Goal: Task Accomplishment & Management: Complete application form

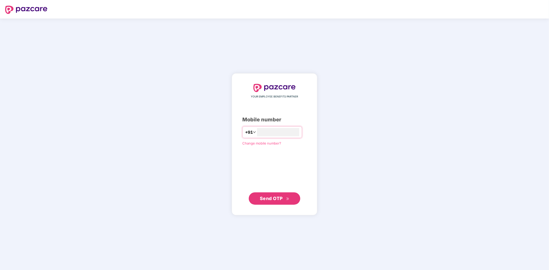
type input "**********"
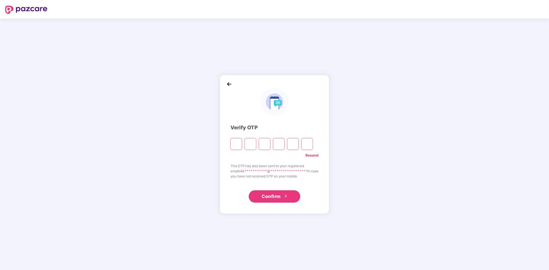
type input "*"
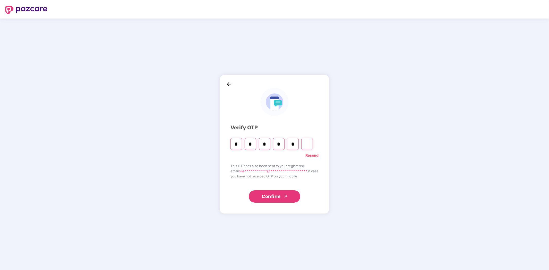
type input "*"
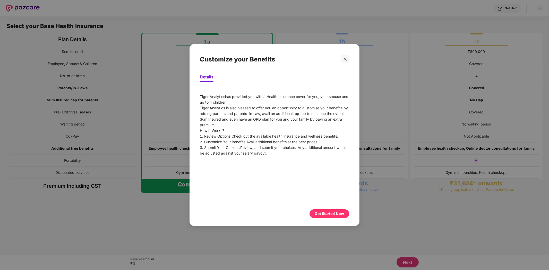
click at [326, 212] on div "Get Started Now" at bounding box center [328, 214] width 29 height 6
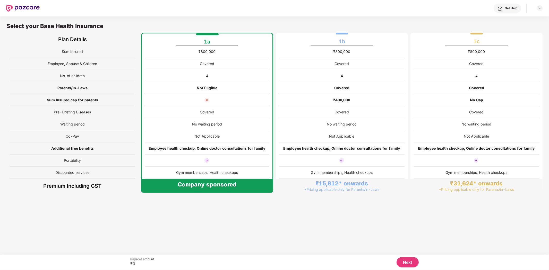
click at [405, 264] on button "Next" at bounding box center [407, 262] width 22 height 10
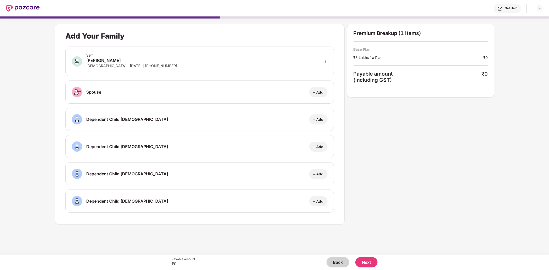
click at [369, 261] on button "Next" at bounding box center [366, 262] width 22 height 10
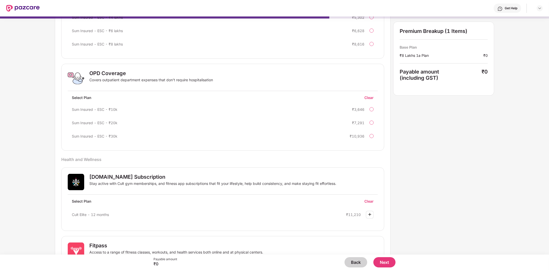
scroll to position [150, 0]
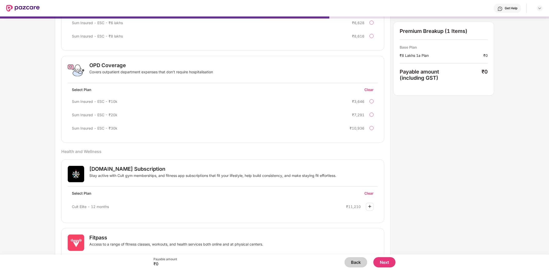
click at [354, 263] on button "Back" at bounding box center [355, 262] width 23 height 10
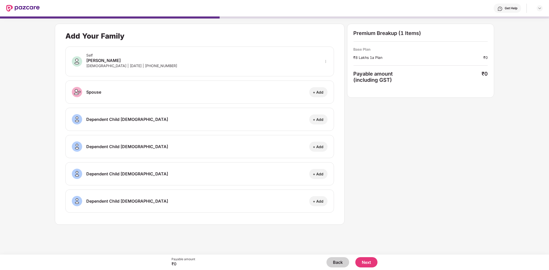
scroll to position [0, 0]
click at [332, 264] on button "Back" at bounding box center [337, 262] width 23 height 10
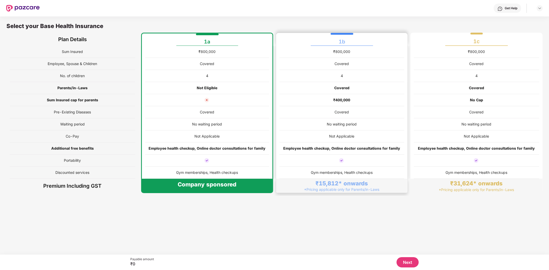
click at [329, 180] on div "₹15,812* onwards" at bounding box center [342, 183] width 53 height 7
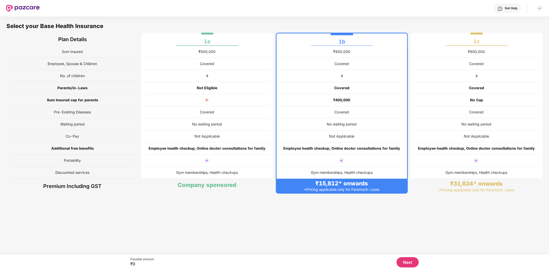
click at [410, 264] on button "Next" at bounding box center [407, 262] width 22 height 10
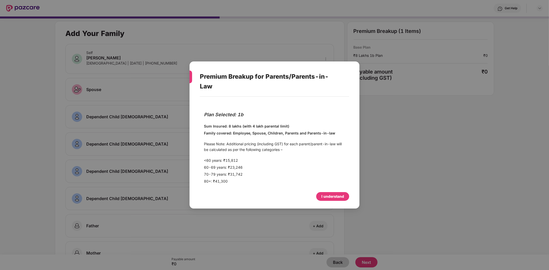
click at [321, 198] on div "I understand" at bounding box center [332, 197] width 23 height 6
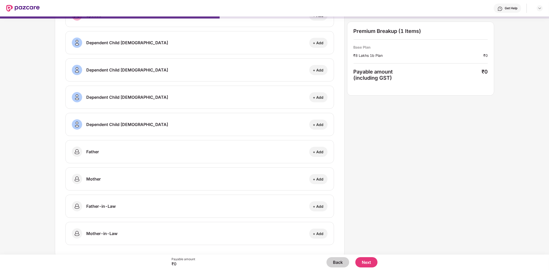
scroll to position [75, 0]
click at [317, 177] on div "+ Add" at bounding box center [318, 178] width 11 height 5
select select "******"
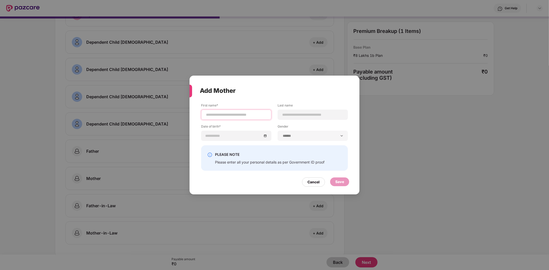
click at [245, 115] on input at bounding box center [236, 114] width 62 height 5
type input "*****"
type input "****"
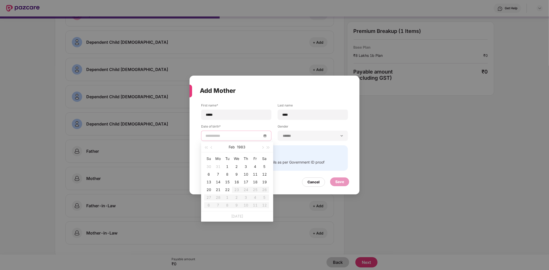
click at [241, 138] on input at bounding box center [233, 136] width 56 height 6
click at [242, 147] on button "1983" at bounding box center [241, 147] width 8 height 10
type input "**********"
click at [230, 146] on button "[DATE] - [DATE]" at bounding box center [237, 147] width 19 height 10
type input "**********"
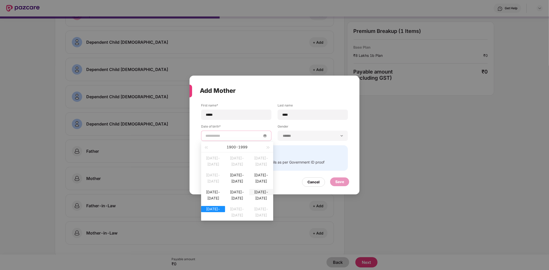
click at [262, 192] on div "[DATE]-[DATE]" at bounding box center [261, 192] width 24 height 6
type input "**********"
click at [213, 178] on div "1972" at bounding box center [214, 178] width 15 height 6
type input "**********"
click at [213, 180] on div "Apr" at bounding box center [214, 178] width 15 height 6
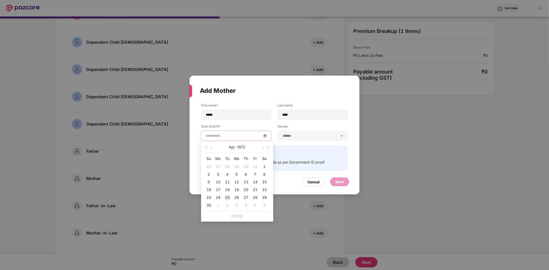
type input "**********"
click at [226, 195] on div "25" at bounding box center [227, 198] width 6 height 6
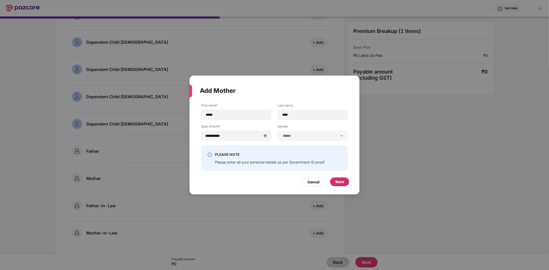
click at [338, 181] on div "Save" at bounding box center [339, 182] width 9 height 6
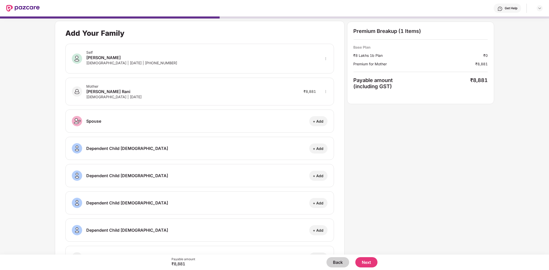
scroll to position [0, 0]
click at [366, 261] on button "Next" at bounding box center [366, 262] width 22 height 10
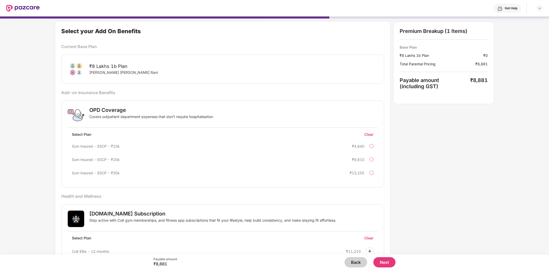
click at [353, 261] on button "Back" at bounding box center [355, 262] width 23 height 10
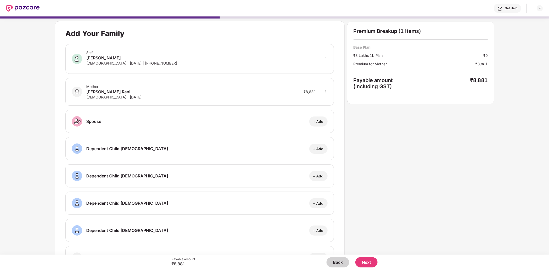
click at [336, 264] on button "Back" at bounding box center [337, 262] width 23 height 10
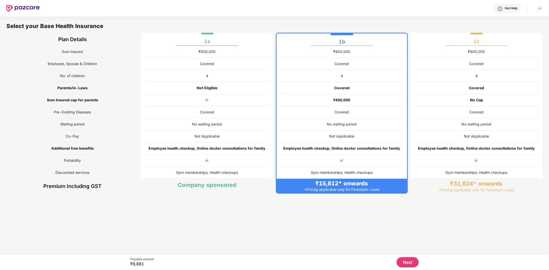
click at [401, 263] on button "Next" at bounding box center [407, 262] width 22 height 10
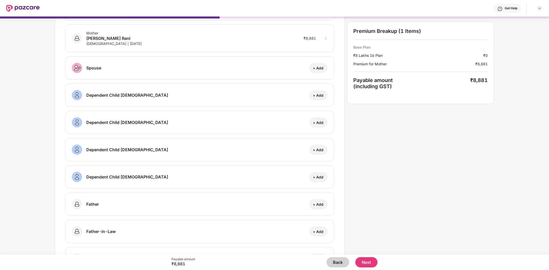
scroll to position [81, 0]
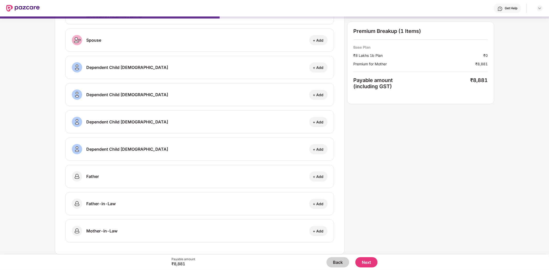
click at [371, 263] on button "Next" at bounding box center [366, 262] width 22 height 10
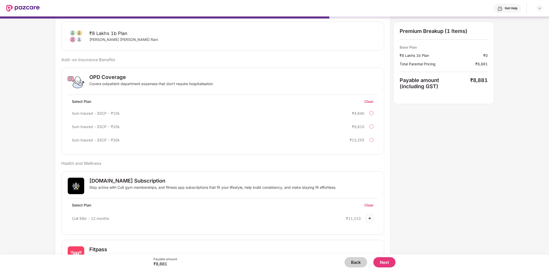
scroll to position [33, 0]
click at [370, 113] on div at bounding box center [371, 113] width 4 height 4
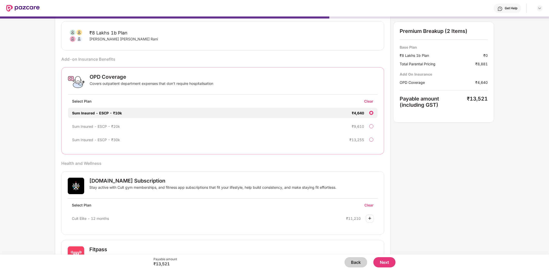
click at [370, 113] on div at bounding box center [371, 113] width 4 height 4
click at [336, 112] on div "Sum Insured - ESCP - ₹10k ₹4,640" at bounding box center [222, 113] width 309 height 10
click at [368, 101] on div "Clear" at bounding box center [370, 101] width 13 height 5
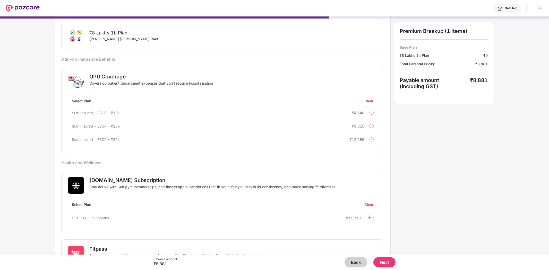
click at [371, 112] on div at bounding box center [371, 113] width 4 height 4
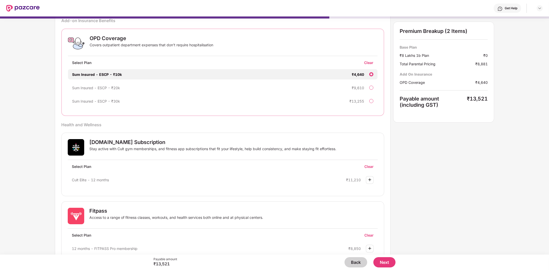
scroll to position [88, 0]
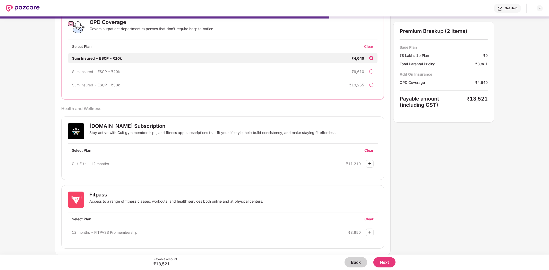
click at [382, 263] on button "Next" at bounding box center [384, 262] width 22 height 10
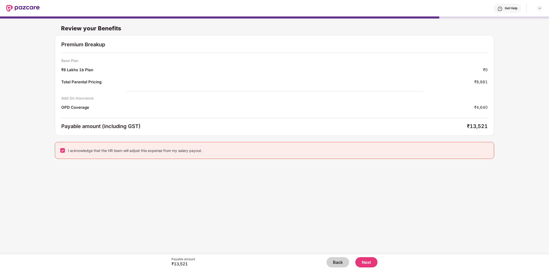
click at [365, 264] on button "Next" at bounding box center [366, 262] width 22 height 10
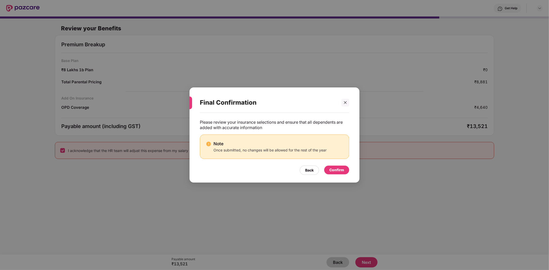
click at [336, 169] on div "Confirm" at bounding box center [336, 170] width 15 height 6
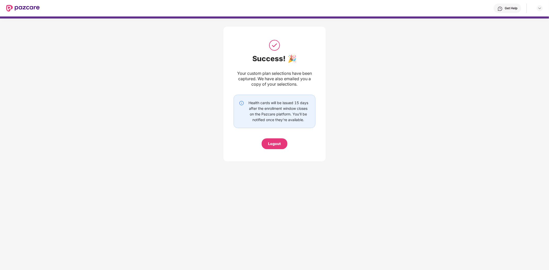
click at [276, 142] on div "Logout" at bounding box center [274, 144] width 13 height 6
